Goal: Navigation & Orientation: Understand site structure

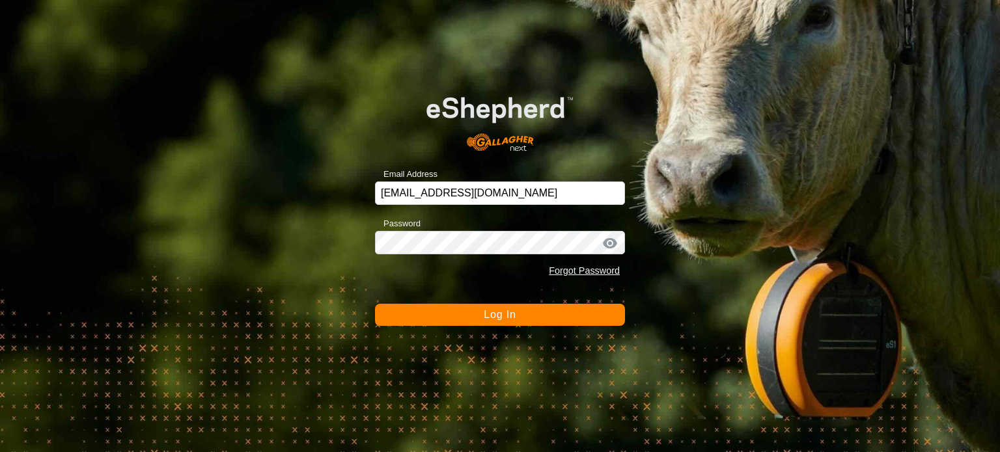
click at [528, 318] on button "Log In" at bounding box center [500, 315] width 250 height 22
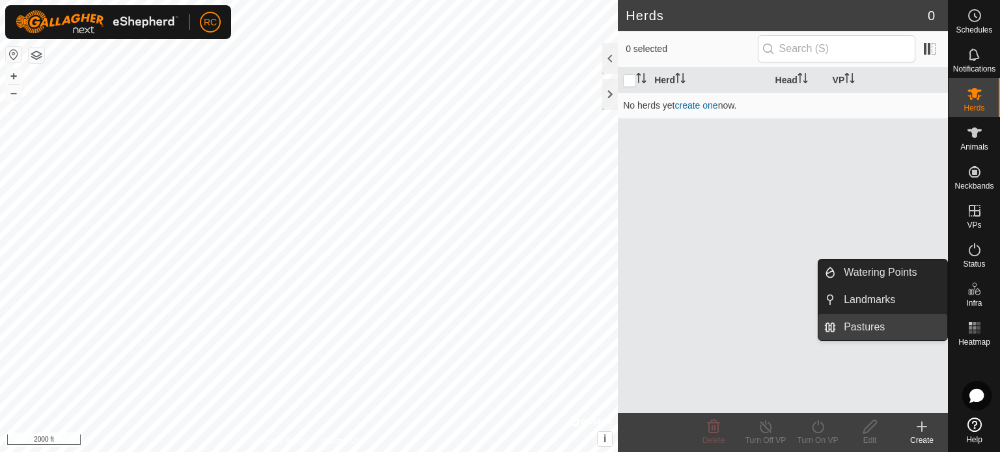
click at [864, 327] on link "Pastures" at bounding box center [891, 327] width 111 height 26
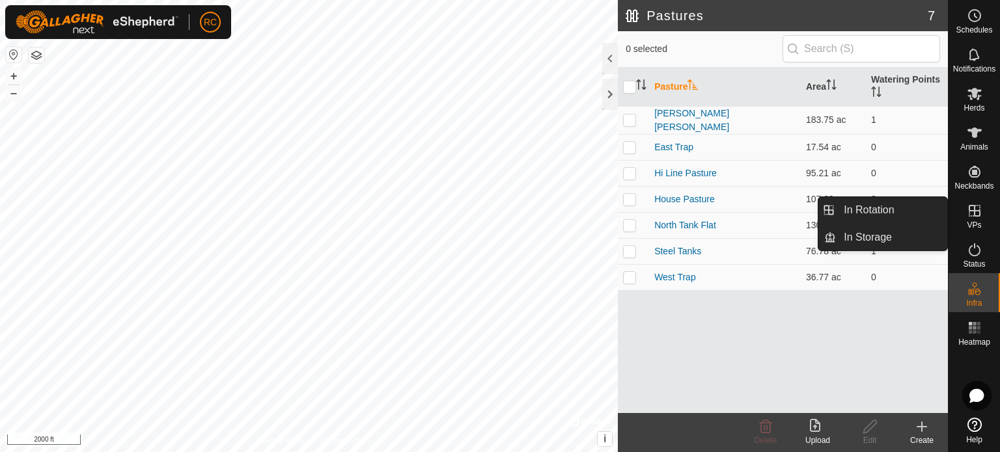
click at [974, 208] on icon at bounding box center [974, 211] width 16 height 16
click at [858, 238] on link "In Storage" at bounding box center [891, 238] width 111 height 26
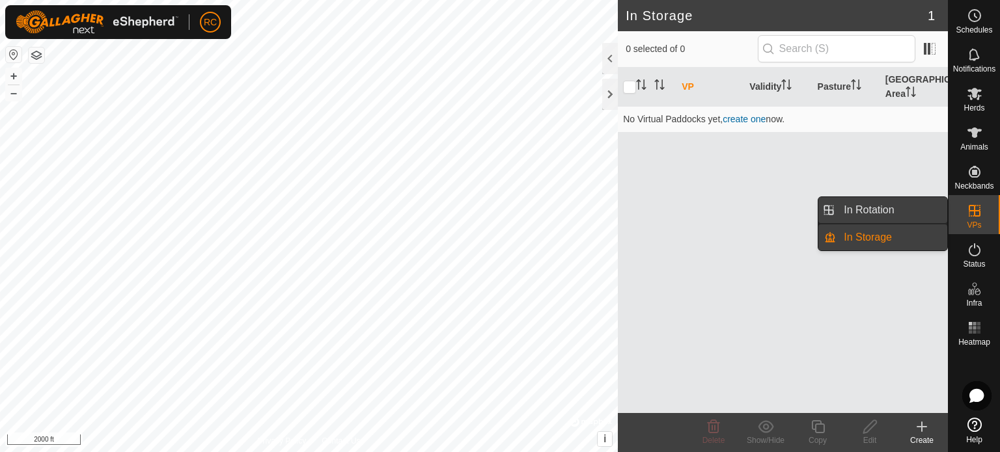
click at [870, 215] on link "In Rotation" at bounding box center [891, 210] width 111 height 26
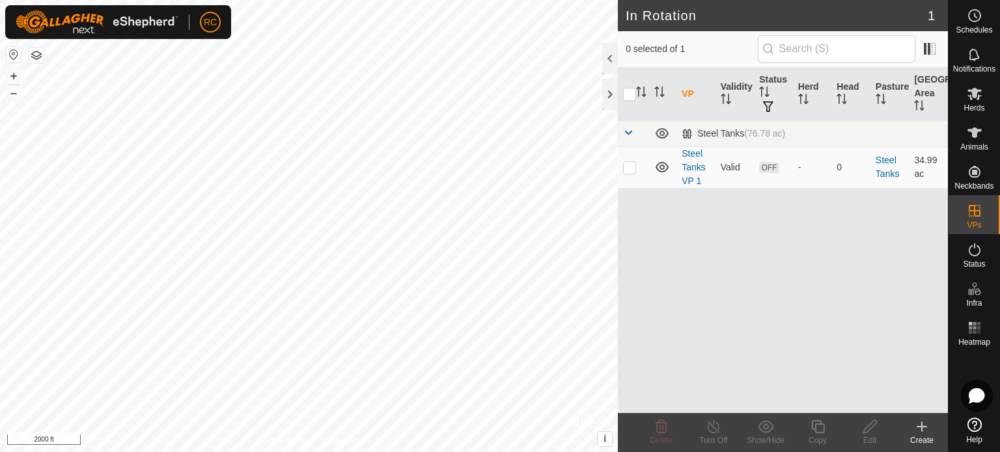
click at [979, 401] on icon at bounding box center [976, 396] width 14 height 14
click at [981, 426] on link "Help" at bounding box center [973, 431] width 51 height 36
